Goal: Task Accomplishment & Management: Use online tool/utility

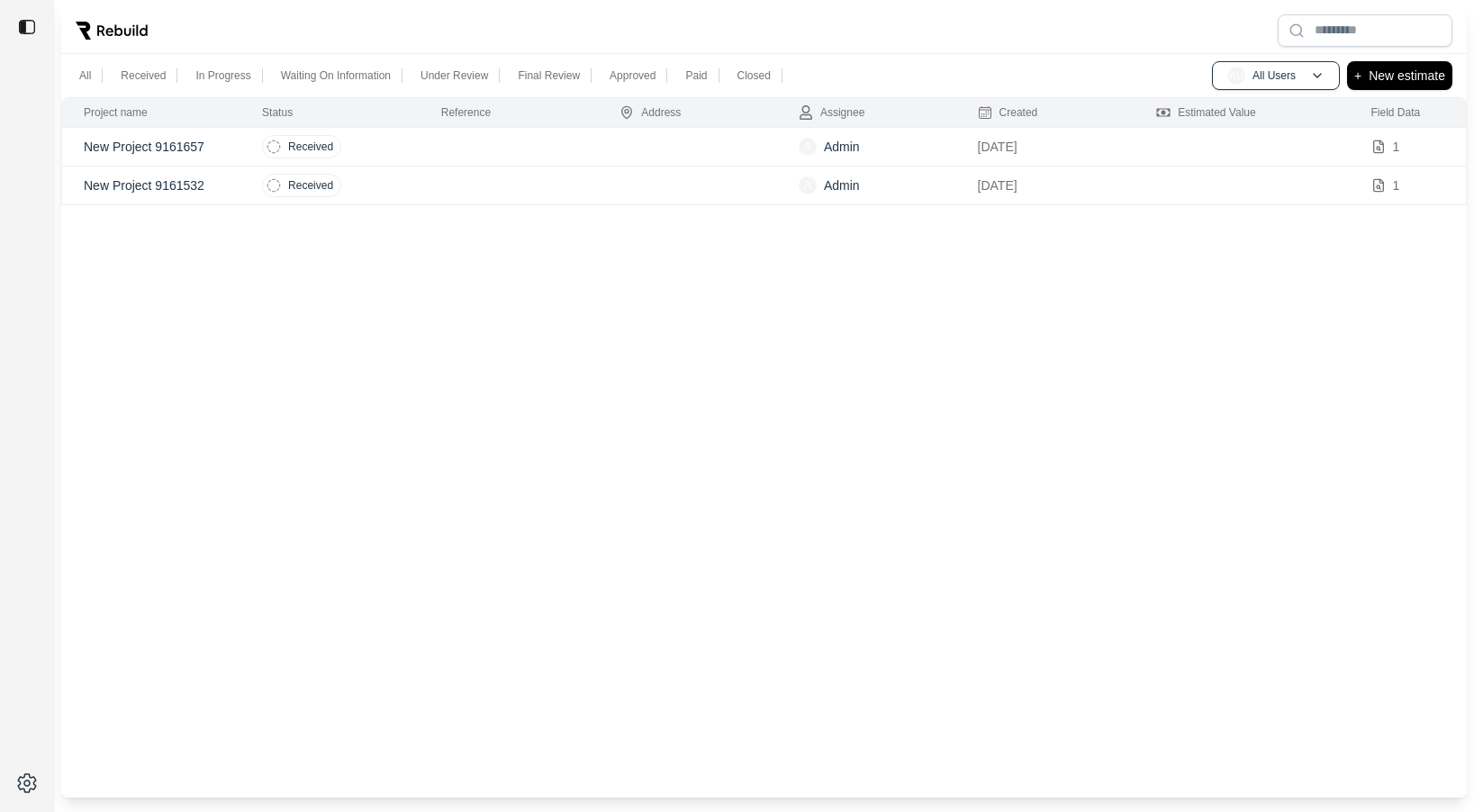
click at [415, 288] on div "Project name Status Reference Address Assignee Created Estimated Value Field Da…" at bounding box center [763, 447] width 1406 height 700
click at [425, 145] on td at bounding box center [509, 148] width 179 height 39
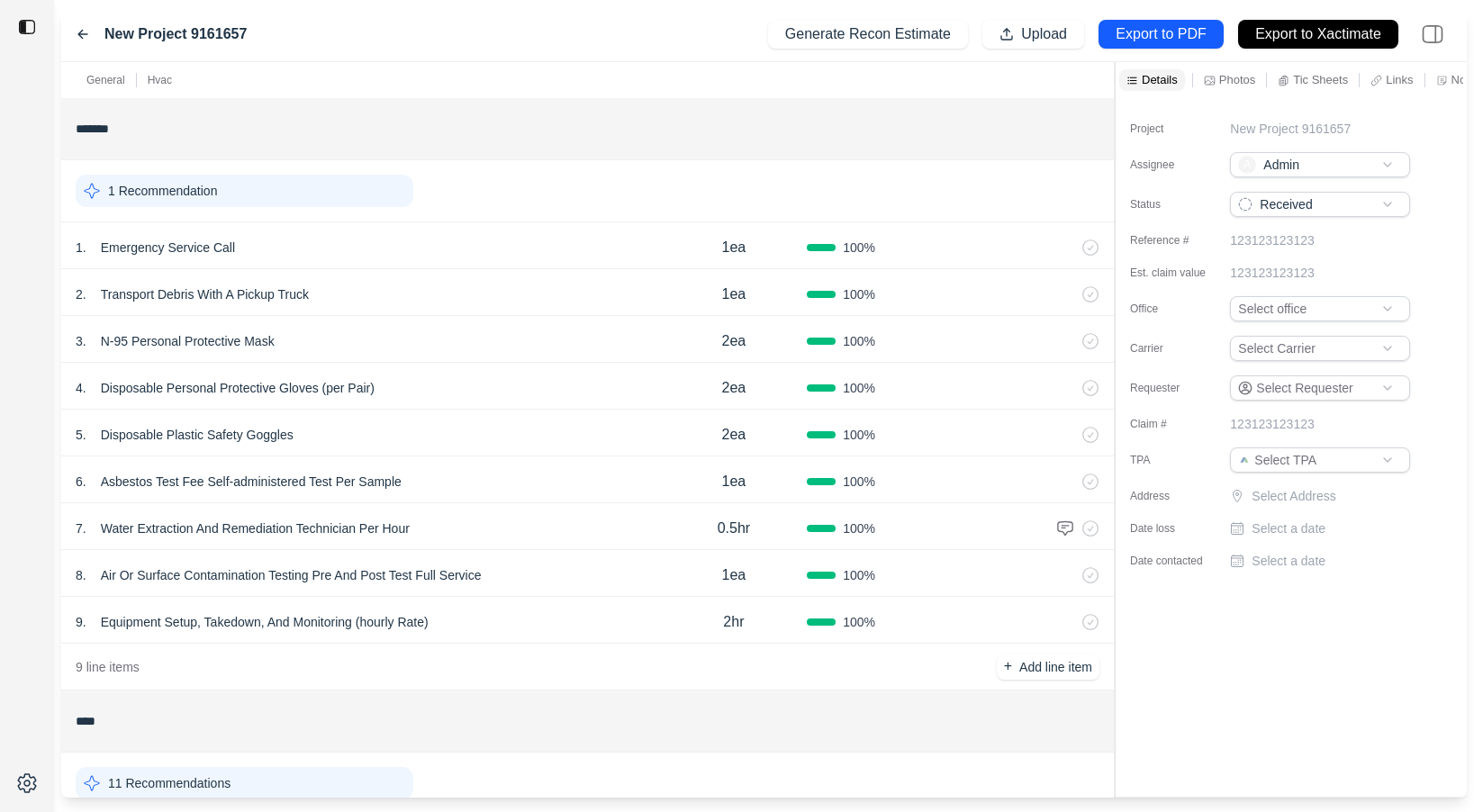
click at [412, 297] on div "2 . Transport Debris With A Pickup Truck" at bounding box center [368, 294] width 586 height 25
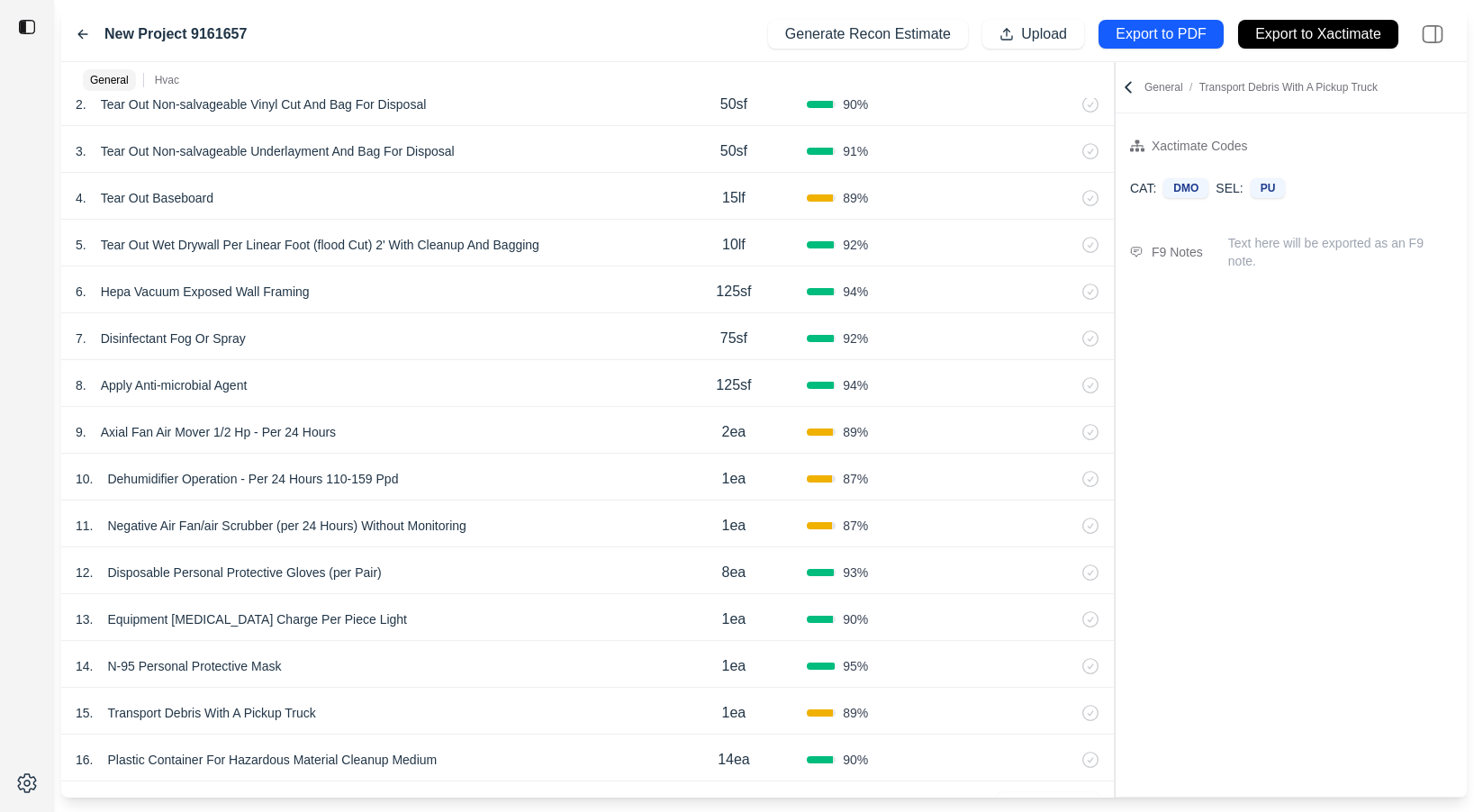
scroll to position [842, 0]
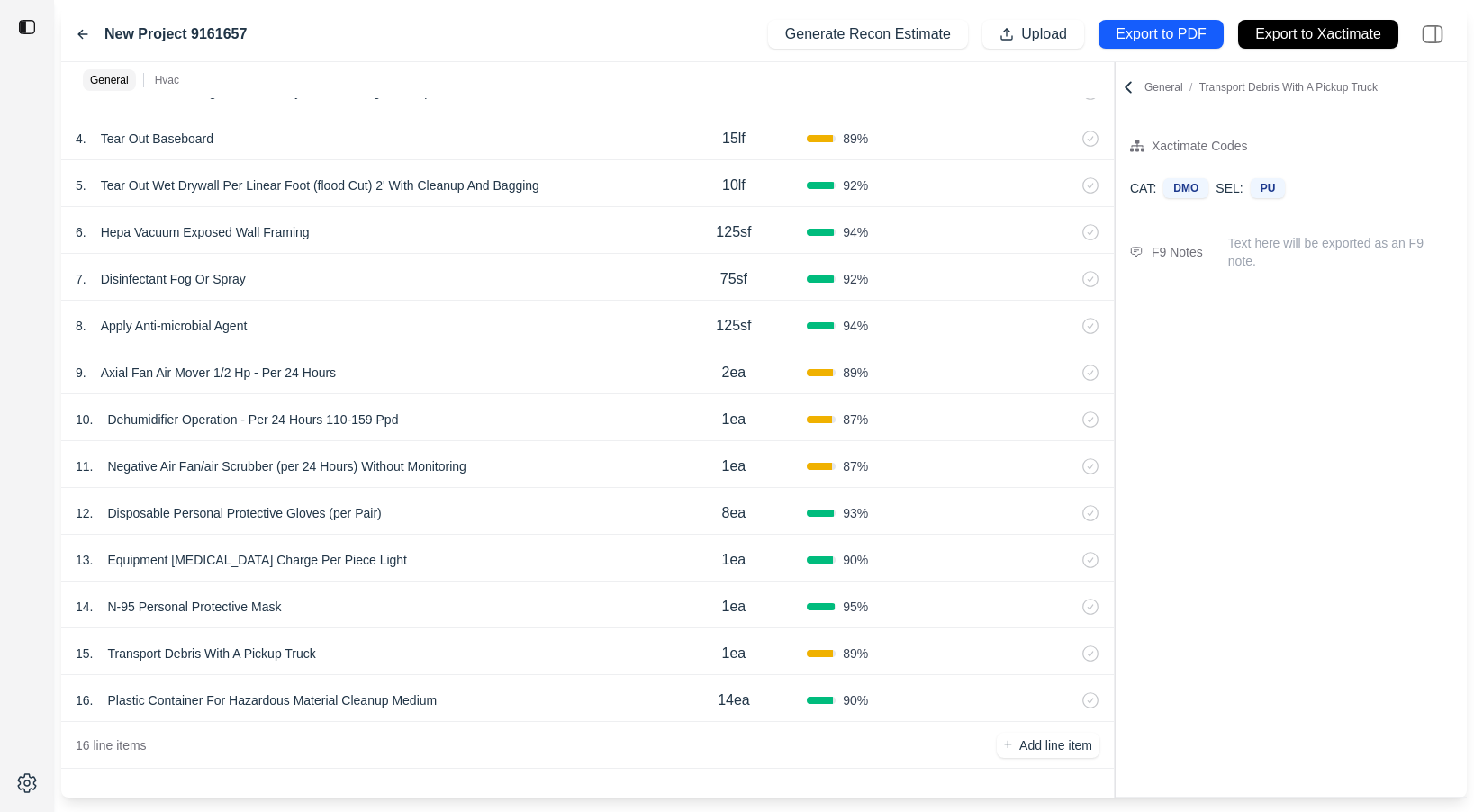
click at [452, 530] on div "12 . Disposable Personal Protective Gloves (per Pair) 8ea 93 %" at bounding box center [587, 511] width 1052 height 47
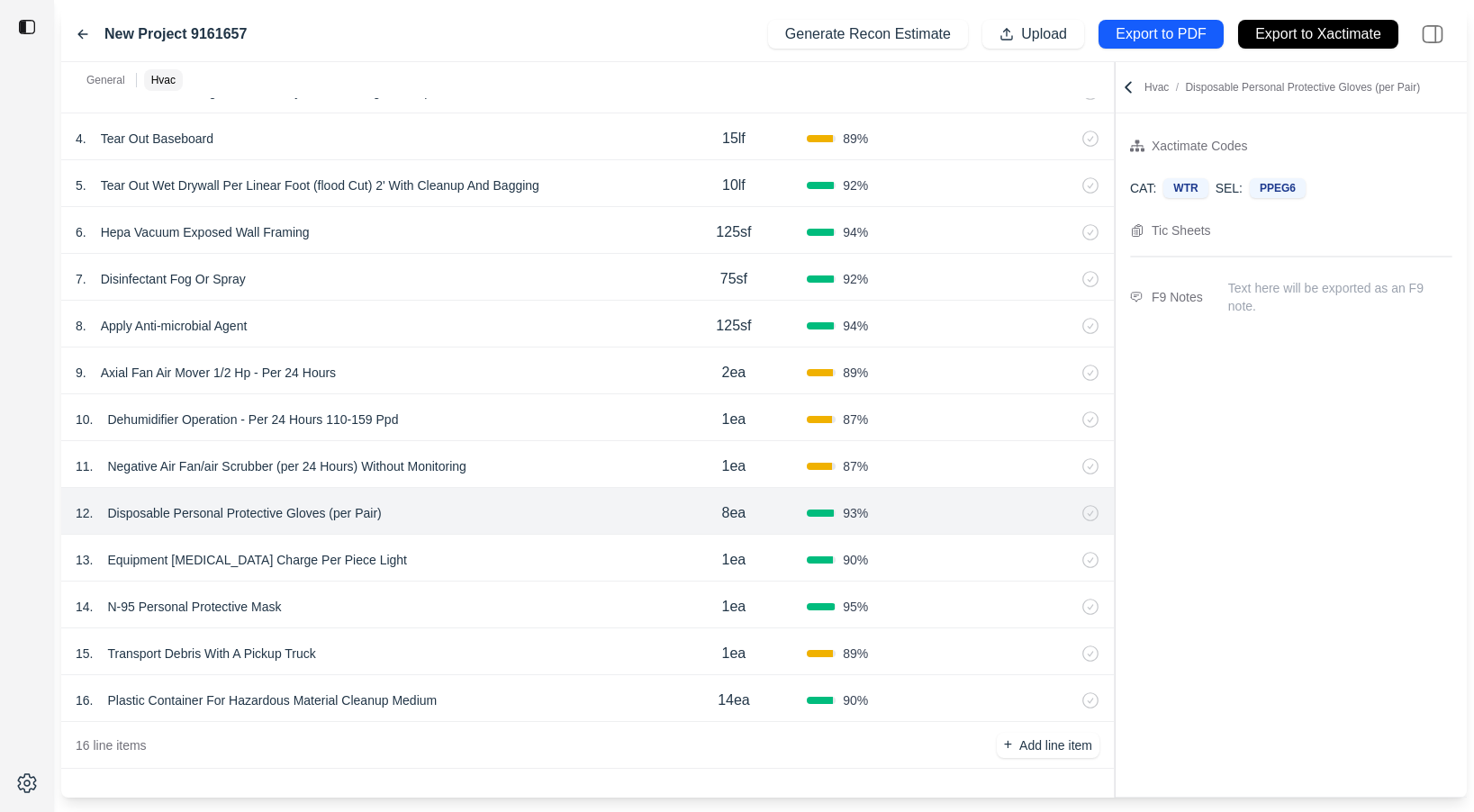
click at [445, 587] on div "14 . N-95 Personal Protective Mask 1ea 95 %" at bounding box center [587, 605] width 1052 height 47
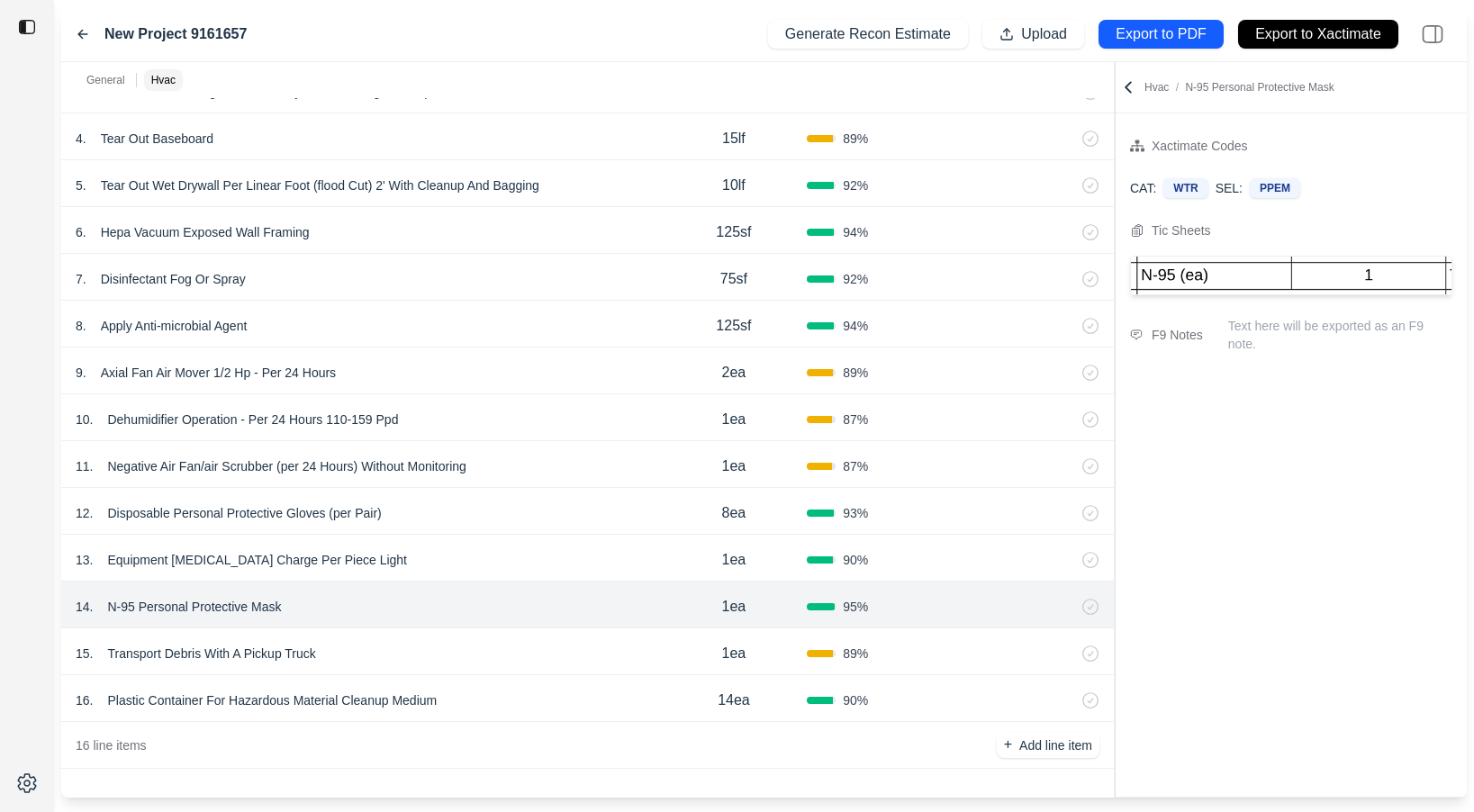
click at [437, 646] on div "15 . Transport Debris With A Pickup Truck" at bounding box center [368, 654] width 586 height 25
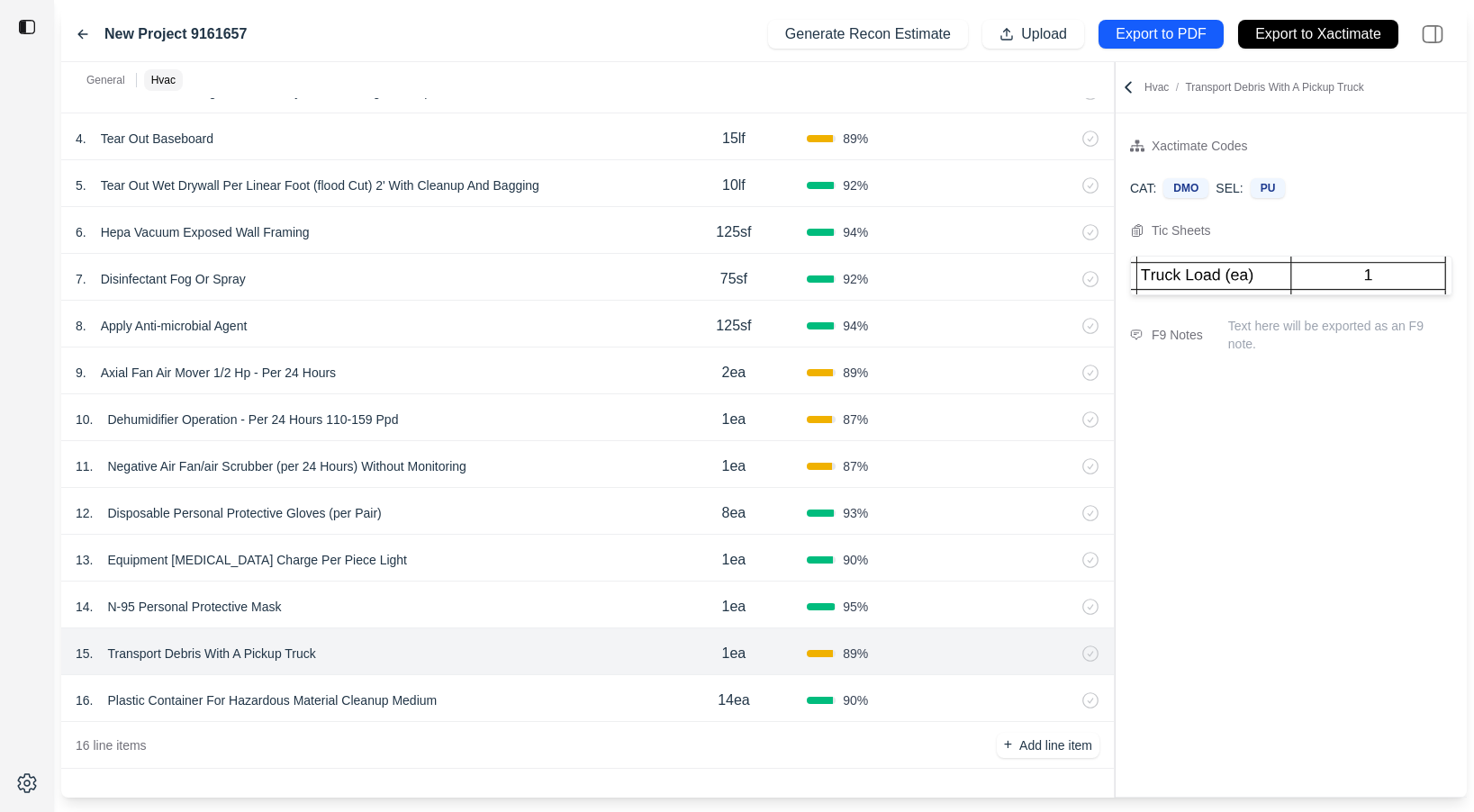
click at [479, 388] on div "9 . Axial Fan Air Mover 1/2 Hp - Per 24 Hours 2ea 89 %" at bounding box center [587, 370] width 1052 height 47
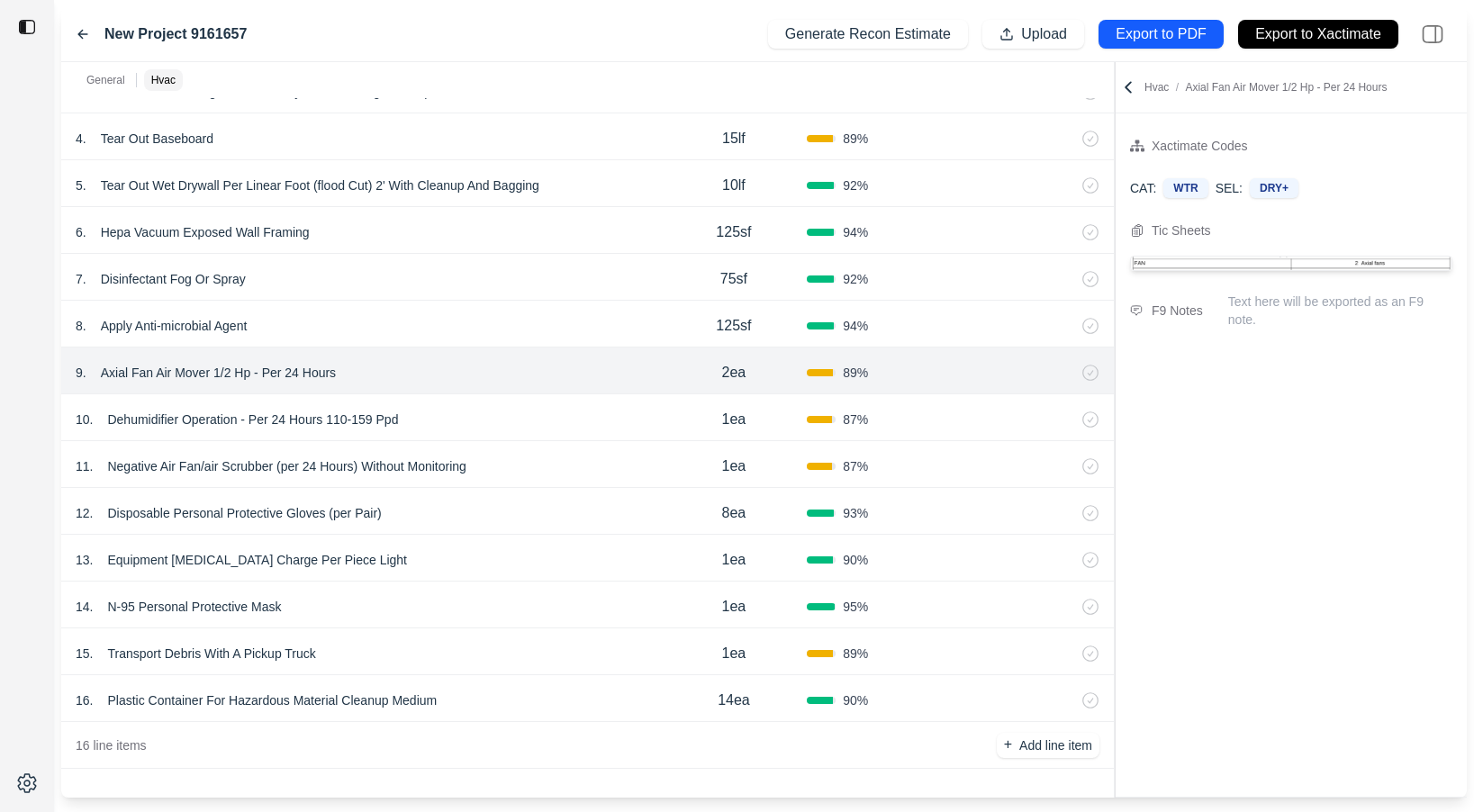
click at [466, 324] on div "8 . Apply Anti-microbial Agent" at bounding box center [368, 326] width 586 height 25
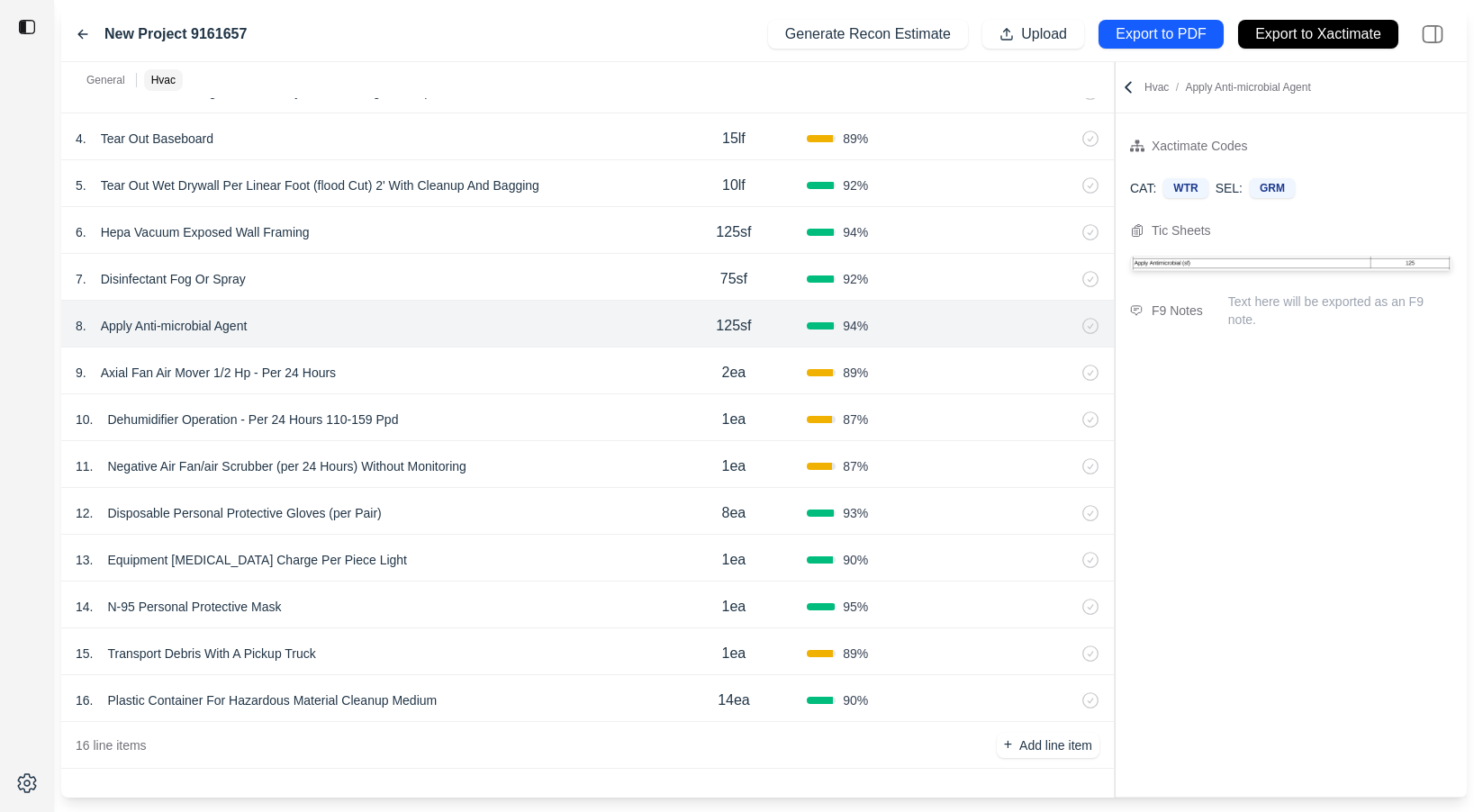
click at [476, 288] on div "7 . Disinfectant Fog Or Spray" at bounding box center [368, 279] width 586 height 25
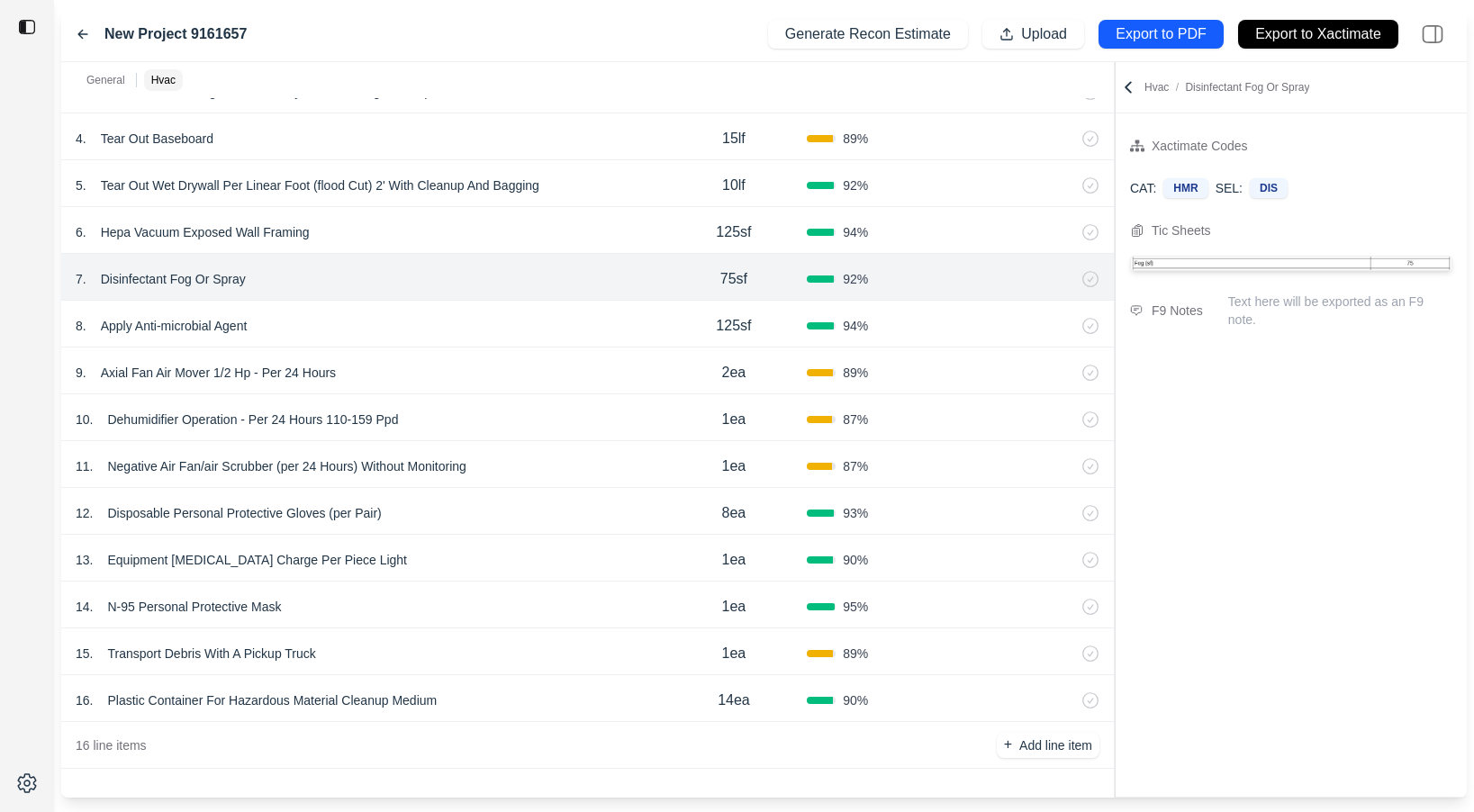
click at [85, 33] on icon at bounding box center [82, 34] width 14 height 14
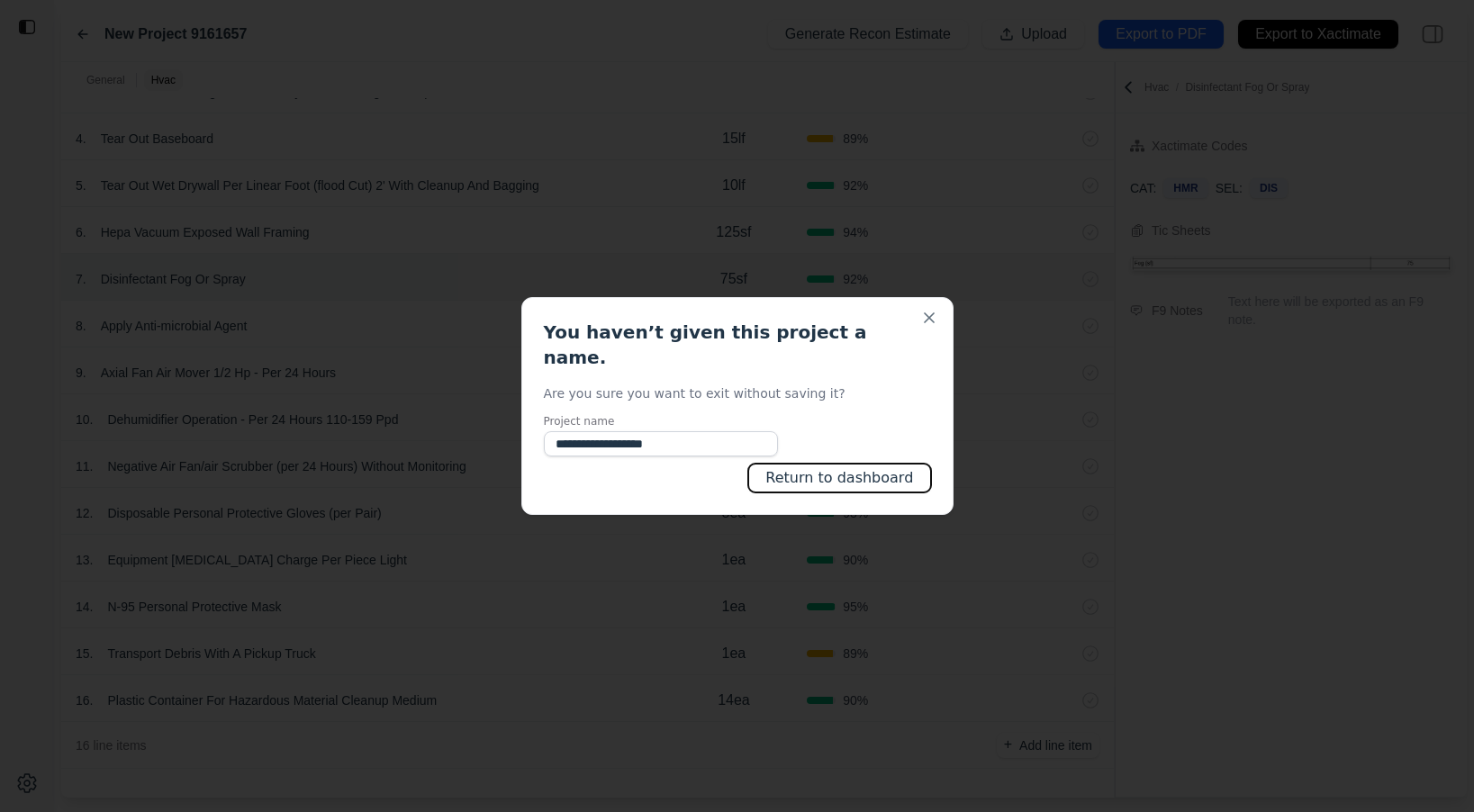
click at [800, 464] on button "Return to dashboard" at bounding box center [839, 478] width 182 height 29
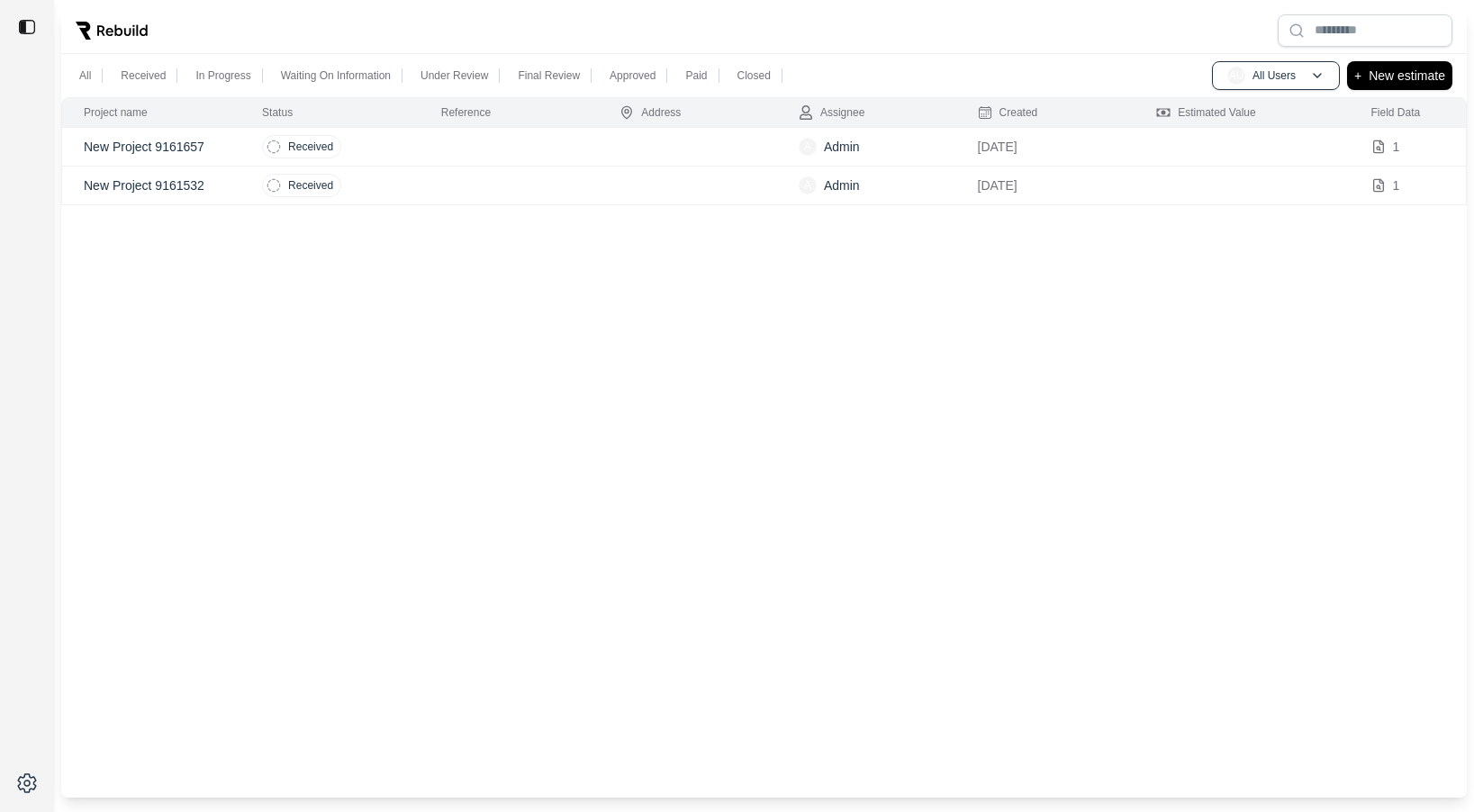
click at [418, 206] on div "Project name Status Reference Address Assignee Created Estimated Value Field Da…" at bounding box center [763, 447] width 1406 height 700
click at [418, 197] on td "Received" at bounding box center [330, 186] width 179 height 39
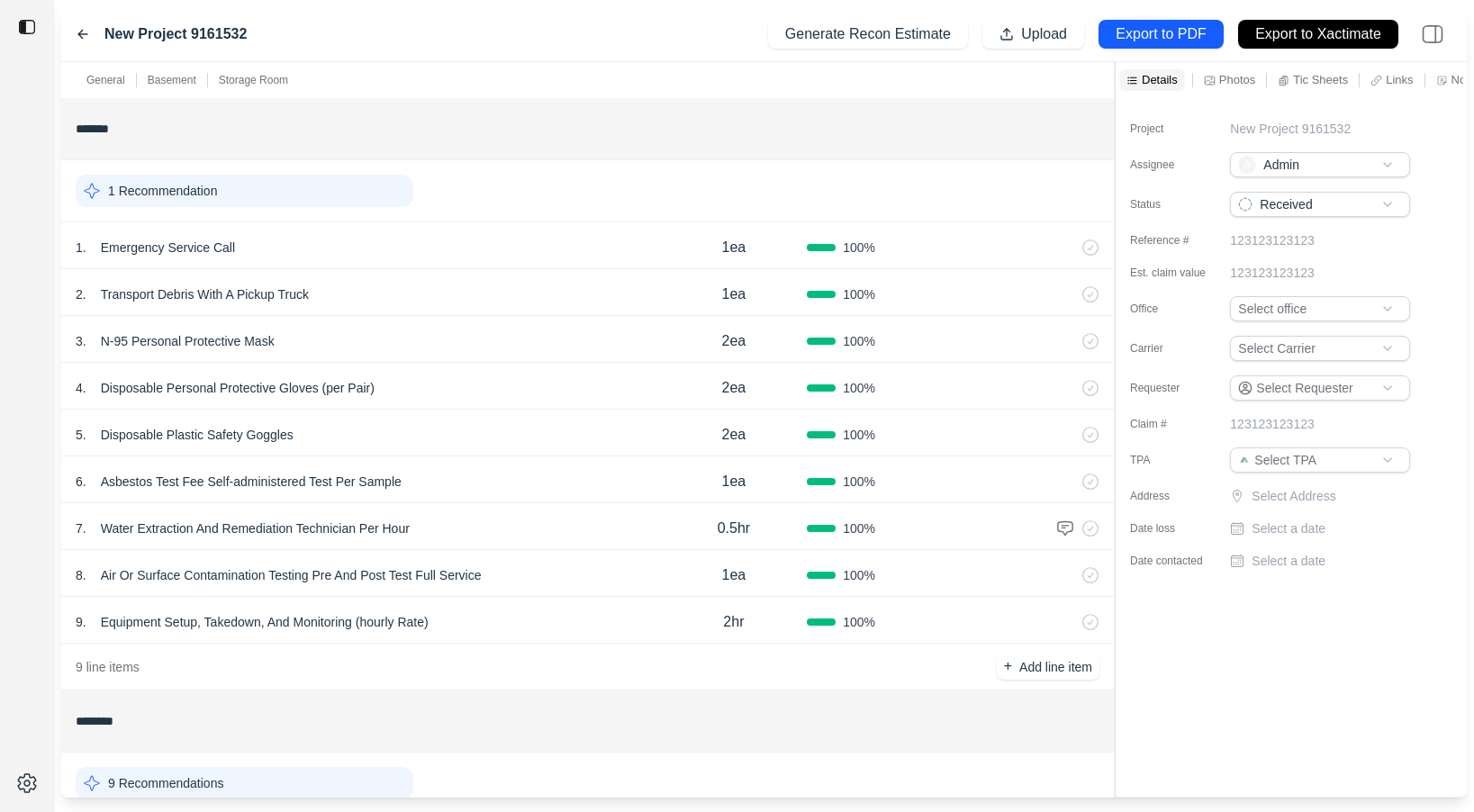
click at [1273, 117] on div "Project New Project 9161532 Assignee A Admin Status Received Reference # 123123…" at bounding box center [1291, 338] width 351 height 479
click at [1276, 124] on p "New Project 9161532" at bounding box center [1290, 128] width 121 height 18
drag, startPoint x: 1363, startPoint y: 130, endPoint x: 1061, endPoint y: 130, distance: 302.0
click at [1062, 130] on div "General Basement Storage Room ******* 1 Recommendation 1 . Emergency Service Ca…" at bounding box center [763, 429] width 1406 height 736
type input "**********"
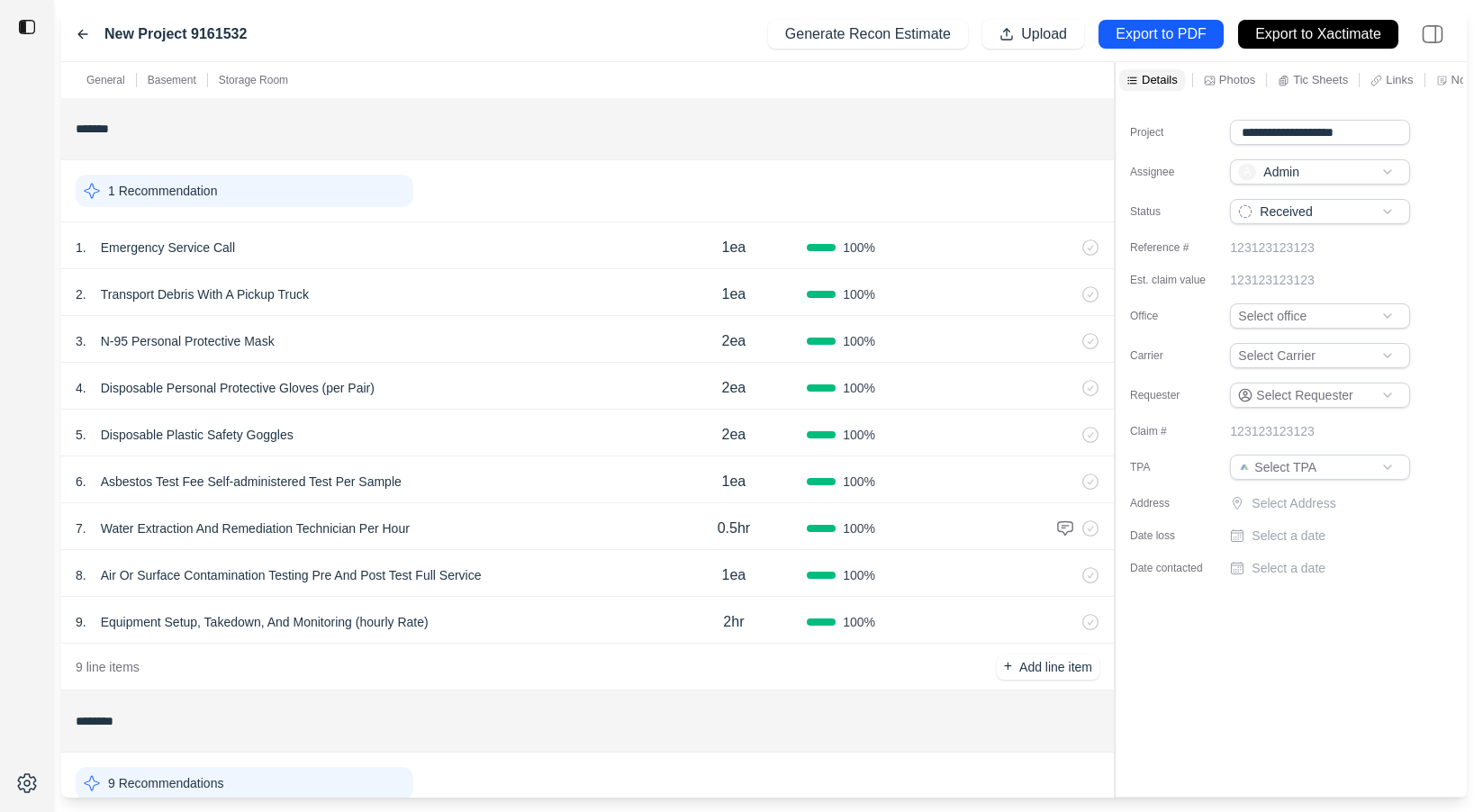
click at [1192, 128] on label "Project" at bounding box center [1174, 132] width 90 height 14
click at [74, 31] on div "1st example estimate Generate Recon Estimate Upload Export to PDF Export to Xac…" at bounding box center [763, 34] width 1406 height 55
click at [88, 35] on icon at bounding box center [82, 34] width 14 height 14
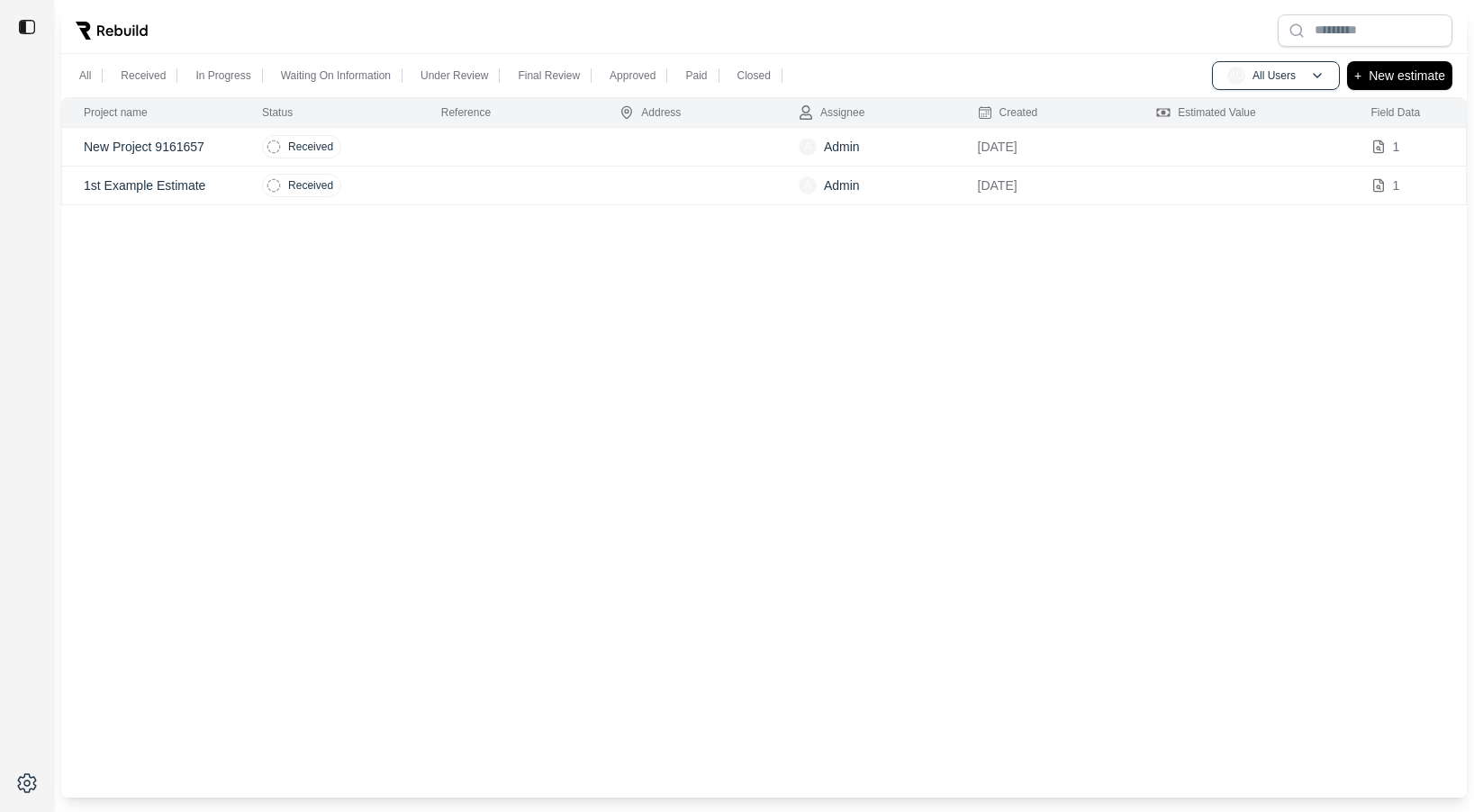
click at [449, 149] on td at bounding box center [509, 148] width 179 height 39
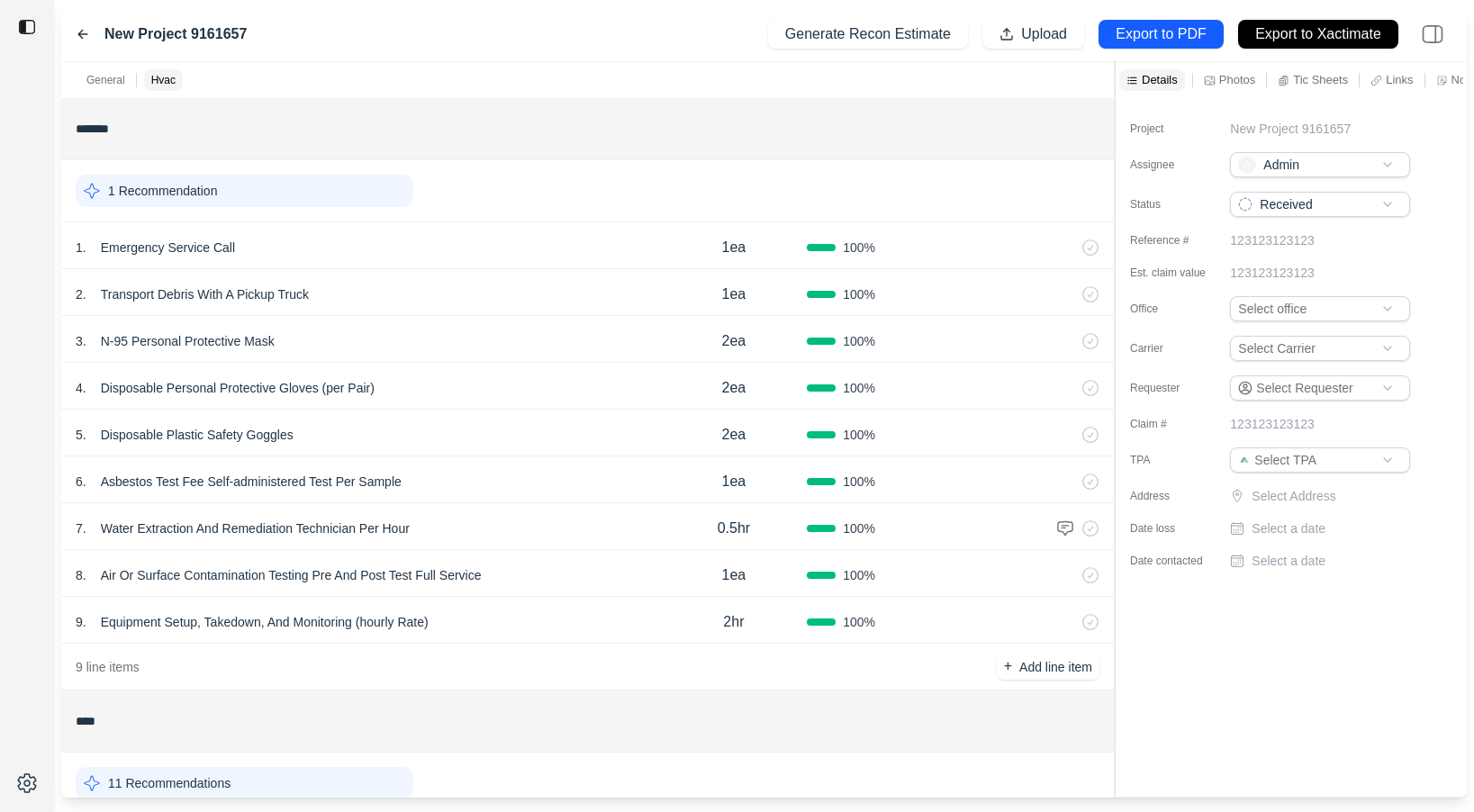
click at [84, 37] on icon at bounding box center [82, 34] width 14 height 14
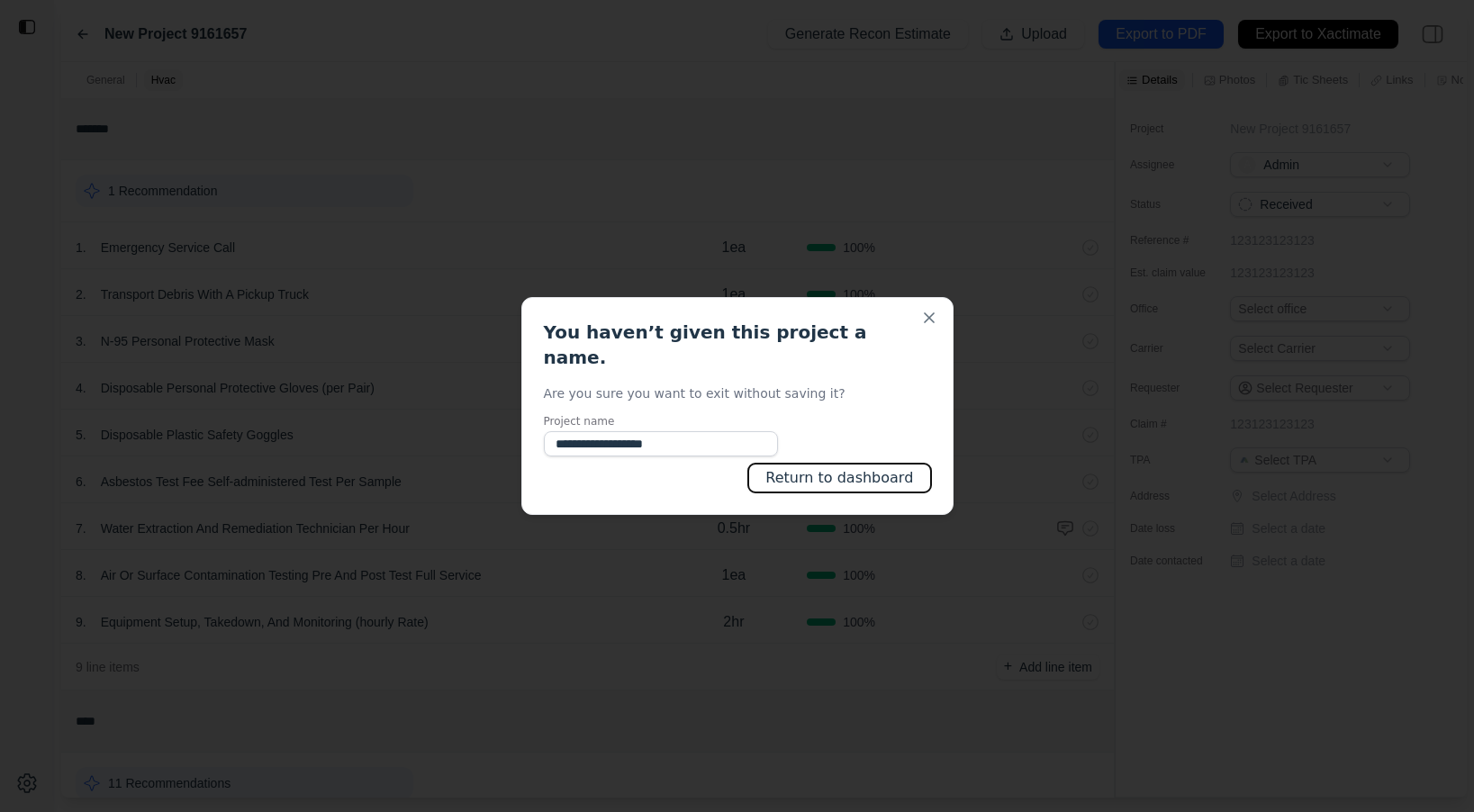
click at [843, 471] on button "Return to dashboard" at bounding box center [839, 478] width 182 height 29
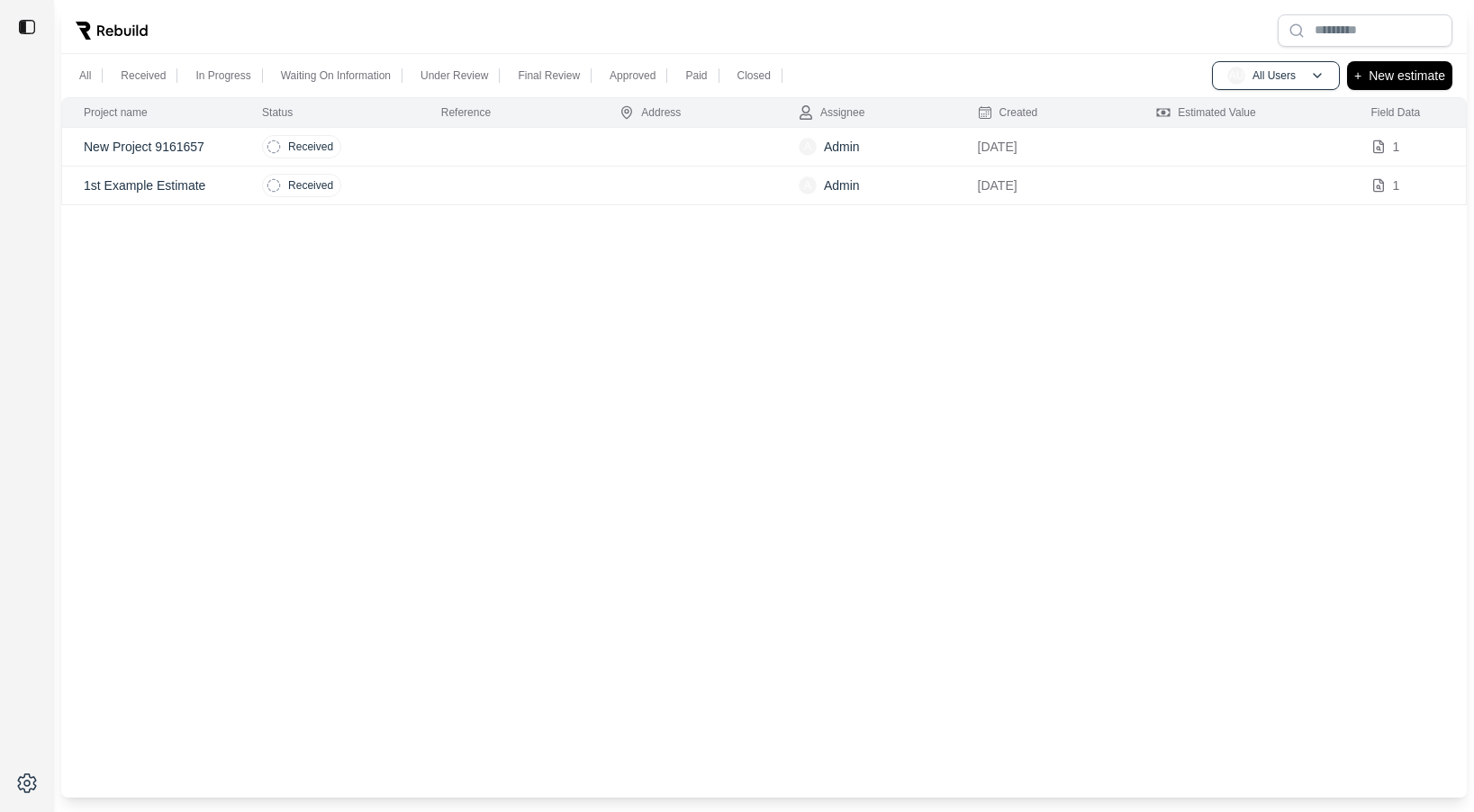
click at [418, 146] on td "Received" at bounding box center [330, 148] width 179 height 39
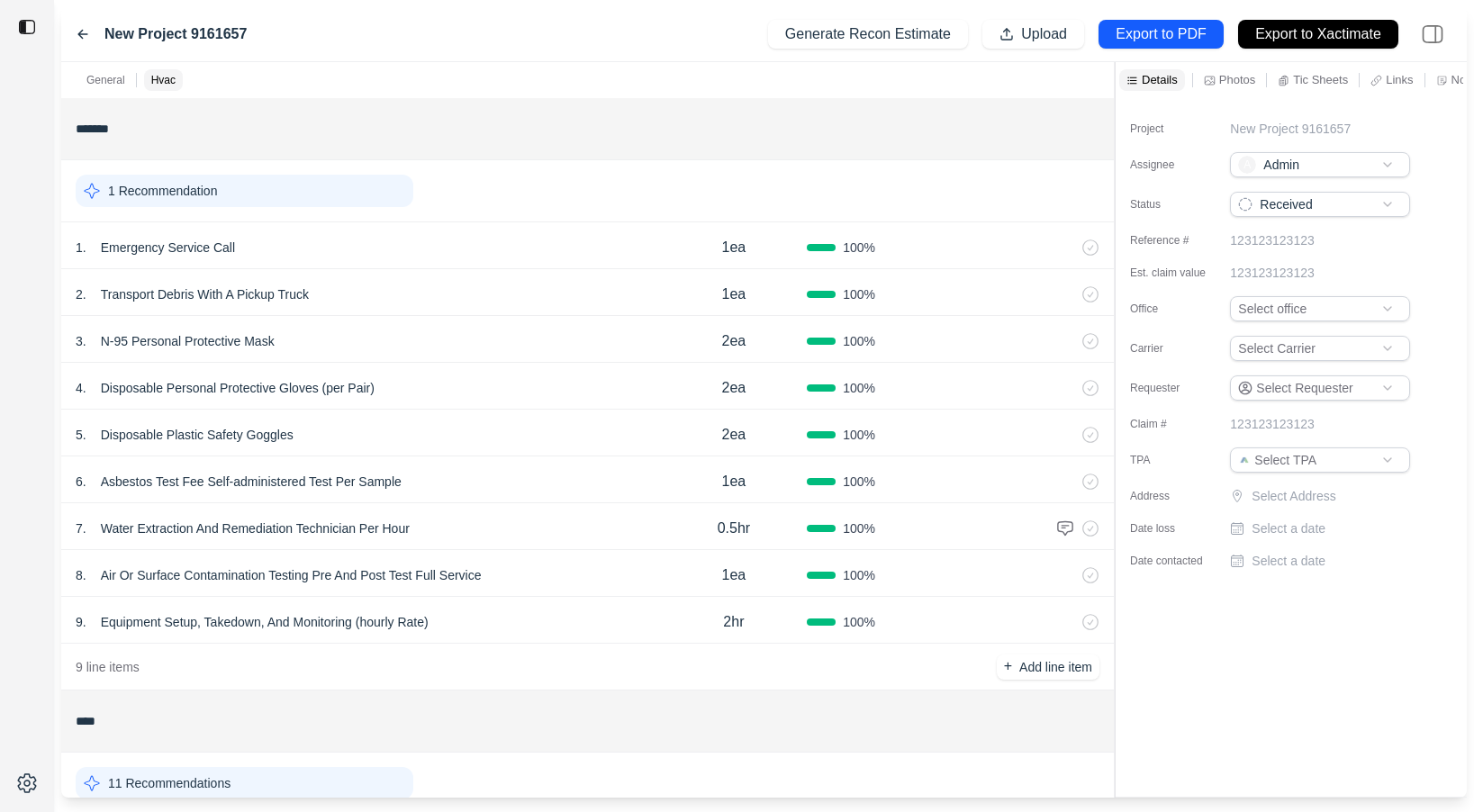
click at [85, 36] on icon at bounding box center [82, 34] width 14 height 14
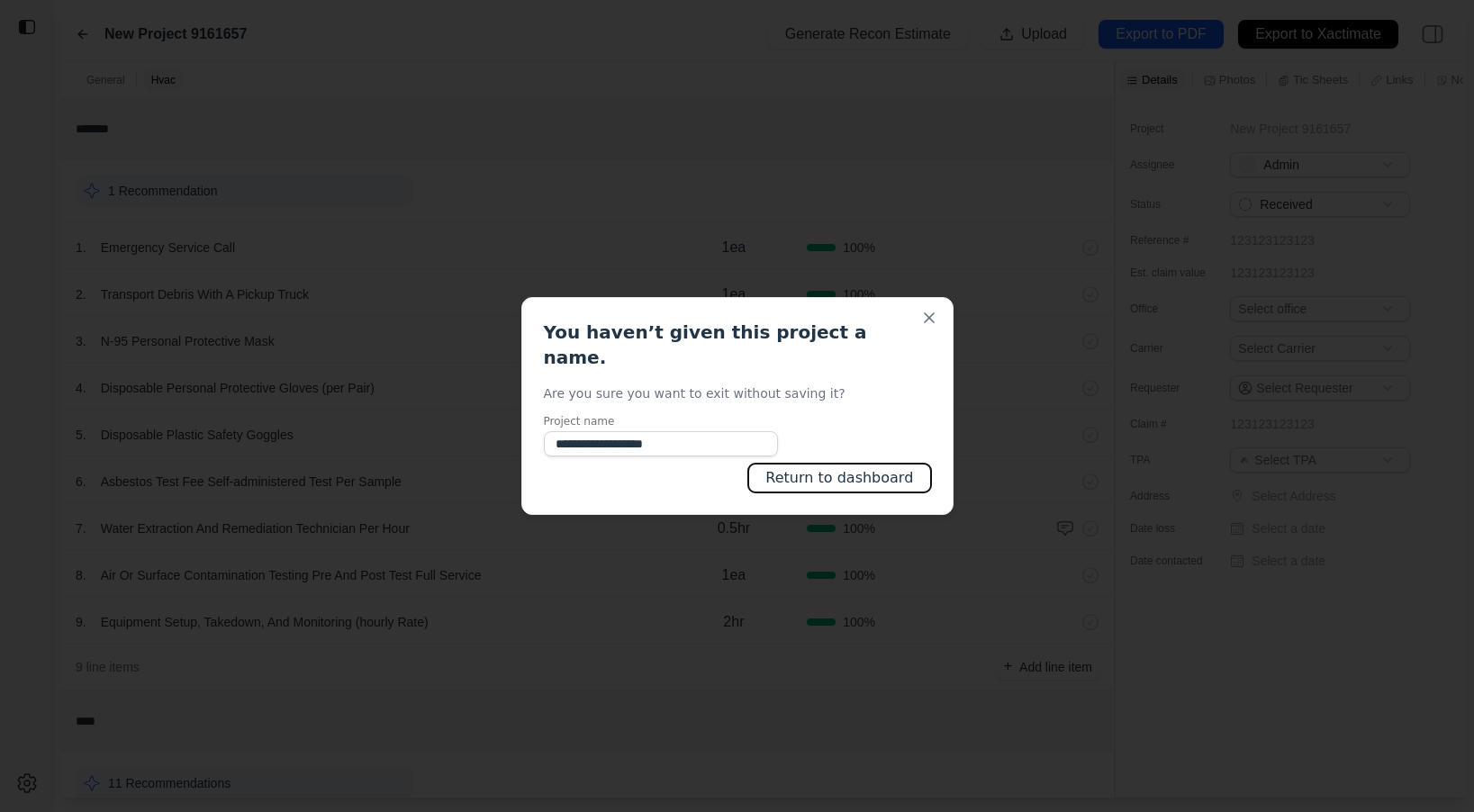
click at [810, 465] on button "Return to dashboard" at bounding box center [839, 478] width 182 height 29
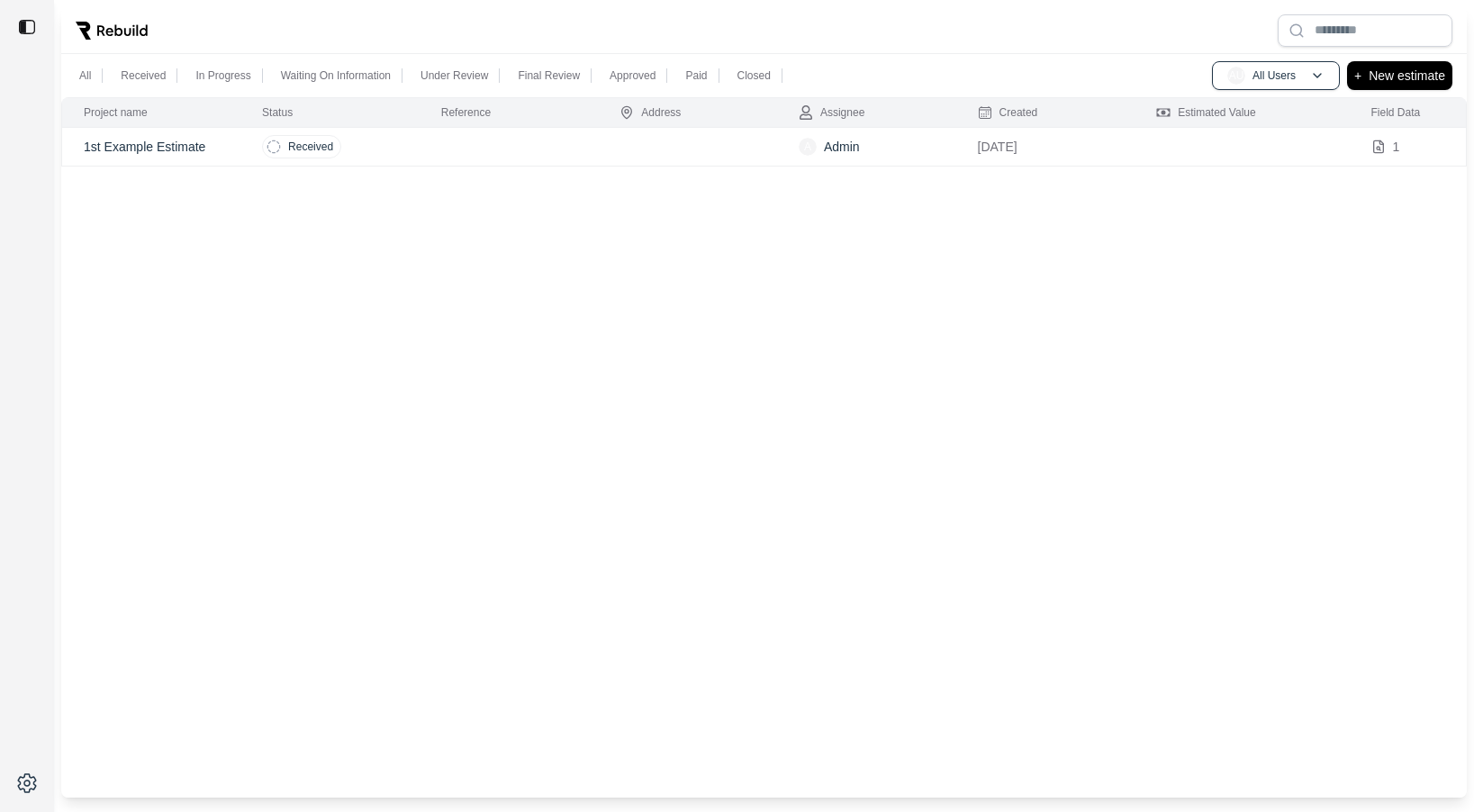
click at [675, 149] on td at bounding box center [688, 148] width 179 height 39
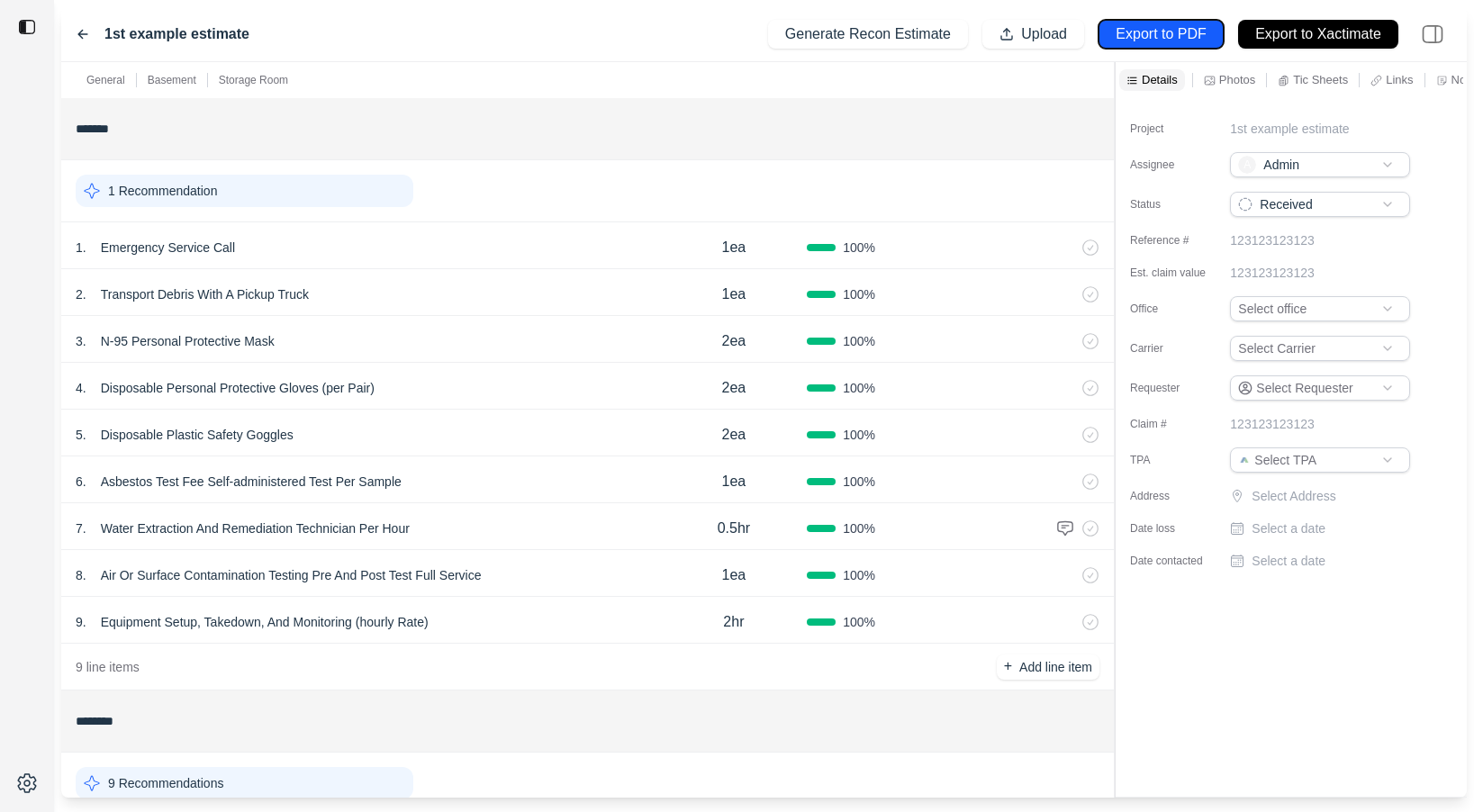
click at [1162, 30] on p "Export to PDF" at bounding box center [1160, 34] width 90 height 20
